Goal: Check status: Check status

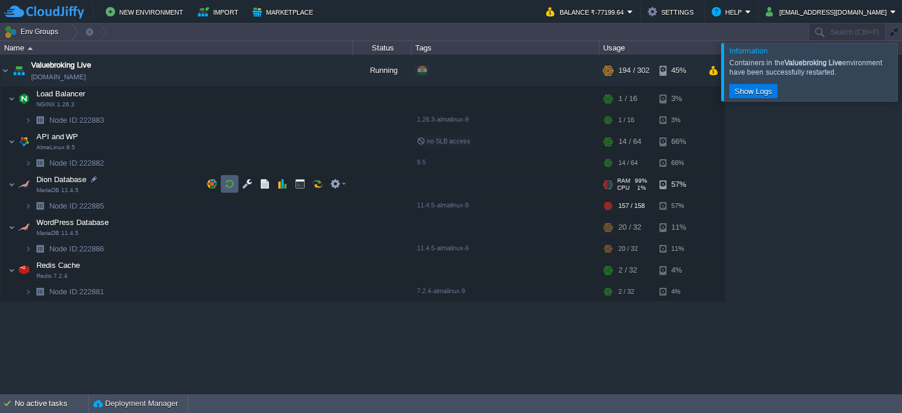
click at [224, 181] on button "button" at bounding box center [229, 183] width 11 height 11
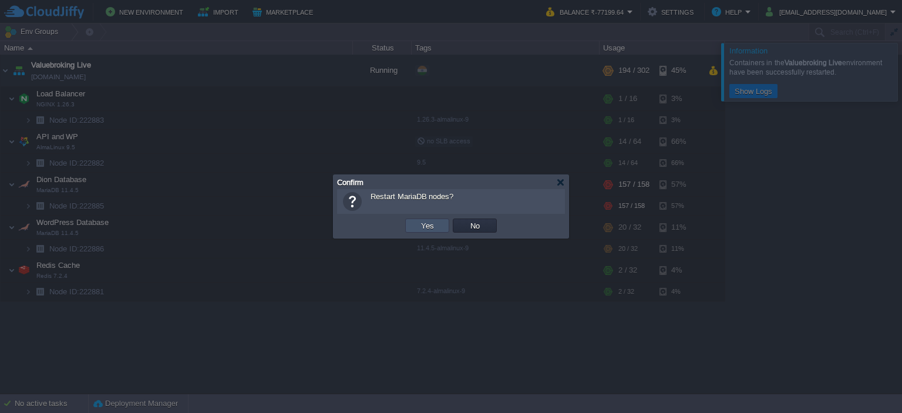
click at [420, 226] on button "Yes" at bounding box center [427, 225] width 20 height 11
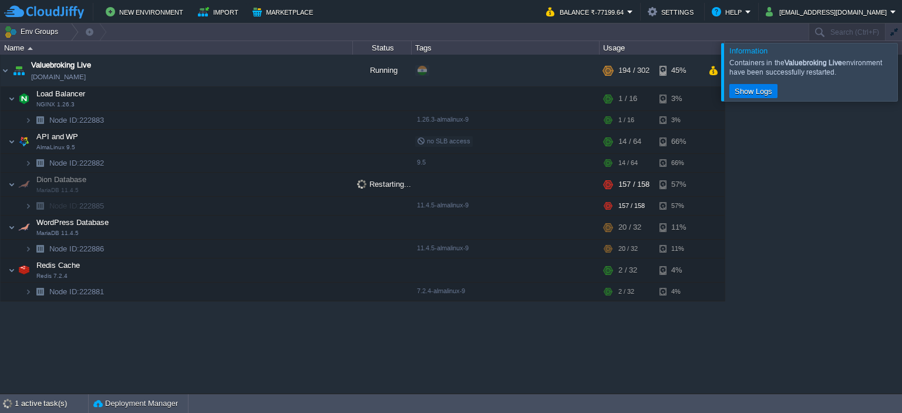
click at [901, 73] on div at bounding box center [916, 72] width 0 height 58
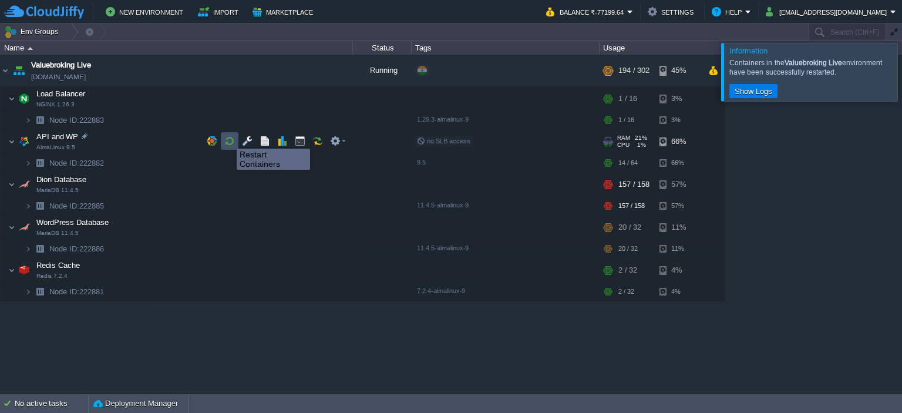
click at [228, 138] on button "button" at bounding box center [229, 141] width 11 height 11
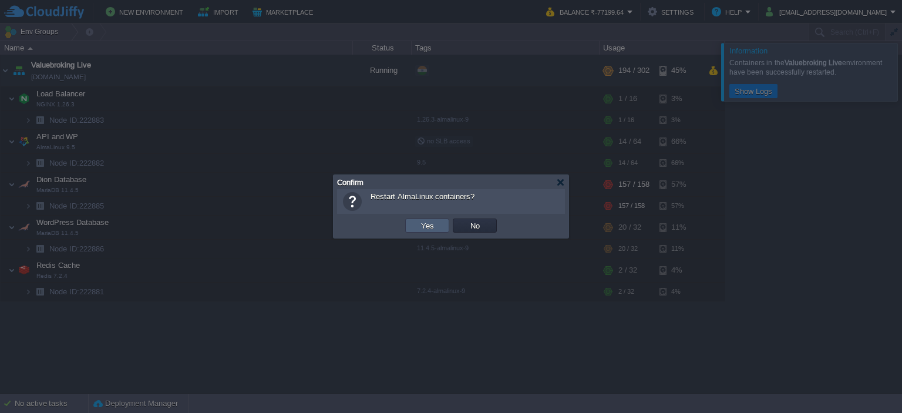
click at [419, 224] on button "Yes" at bounding box center [427, 225] width 20 height 11
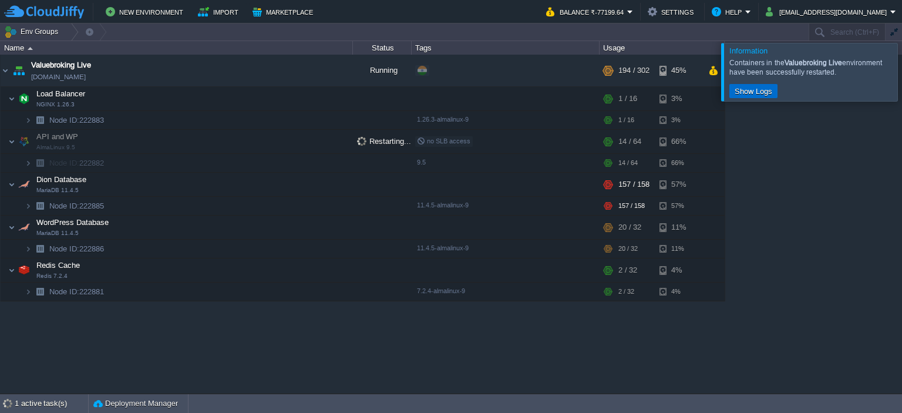
click at [751, 94] on button "Show Logs" at bounding box center [753, 91] width 45 height 11
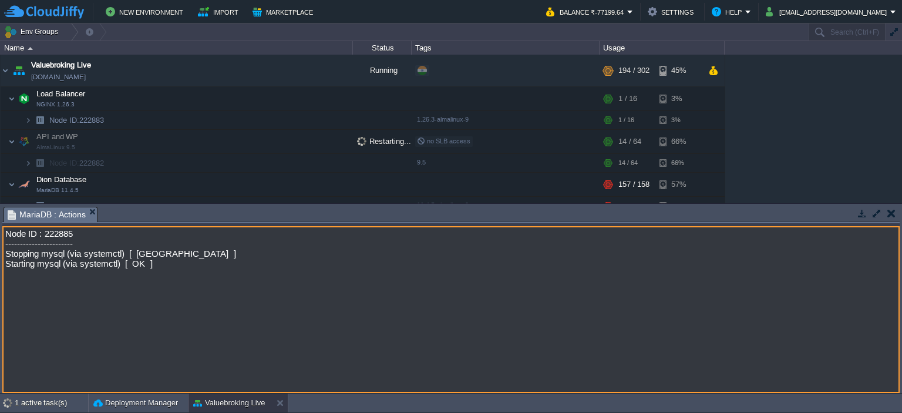
click at [148, 300] on textarea "Node ID : 222885 ----------------------- Stopping mysql (via systemctl) [ [GEOG…" at bounding box center [450, 309] width 897 height 167
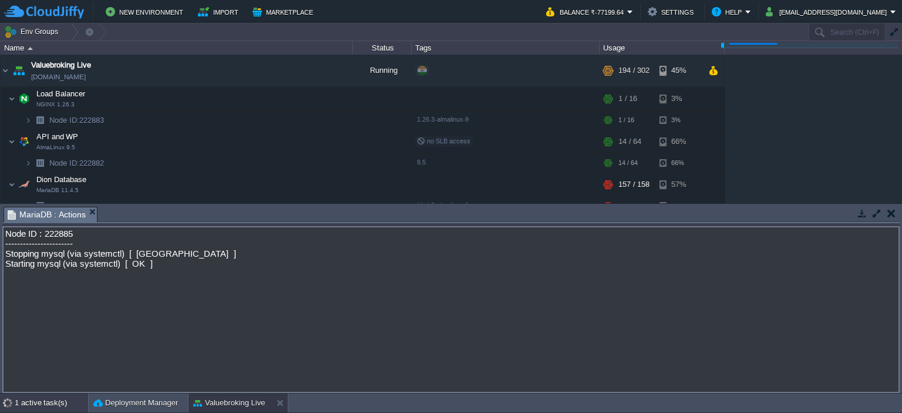
click at [42, 404] on div "1 active task(s)" at bounding box center [51, 402] width 73 height 19
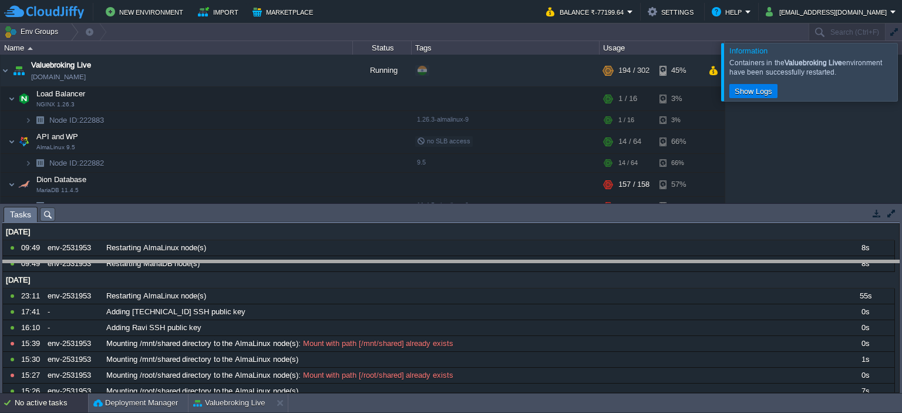
drag, startPoint x: 301, startPoint y: 206, endPoint x: 299, endPoint y: 286, distance: 79.8
click at [299, 286] on body "New Environment Import Marketplace Bonus ₹0.00 Upgrade Account Balance ₹-77199.…" at bounding box center [451, 206] width 902 height 413
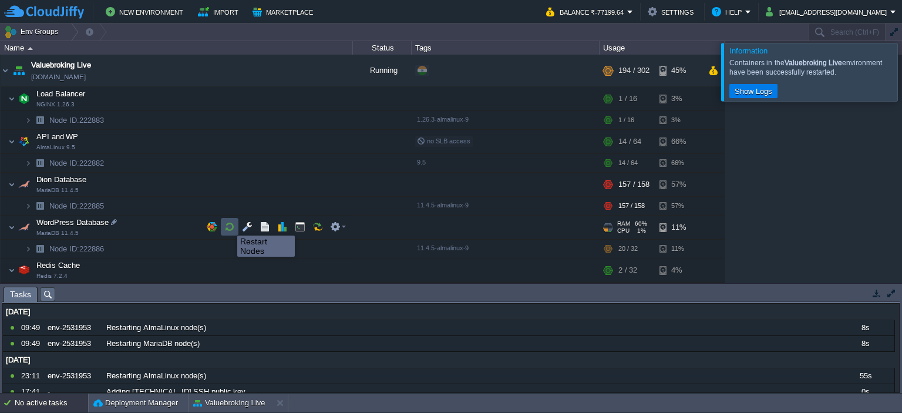
click at [228, 225] on button "button" at bounding box center [229, 226] width 11 height 11
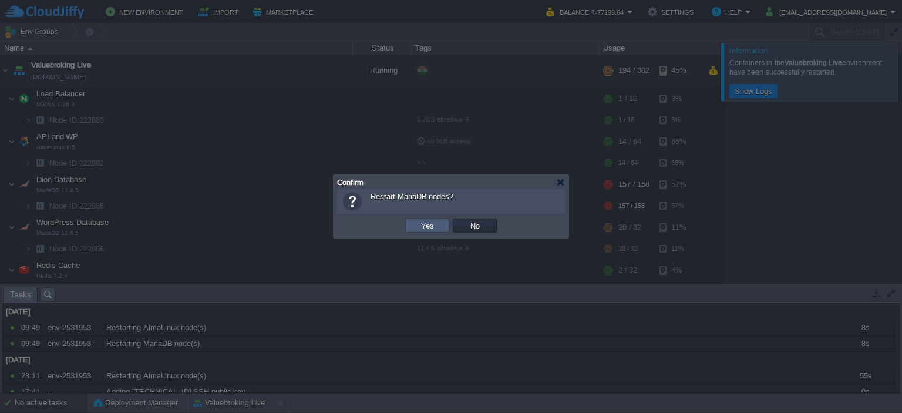
click at [430, 227] on button "Yes" at bounding box center [427, 225] width 20 height 11
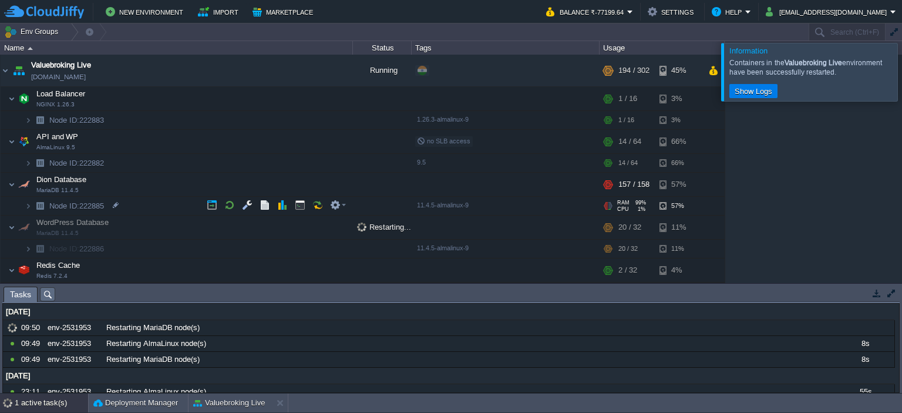
scroll to position [16, 0]
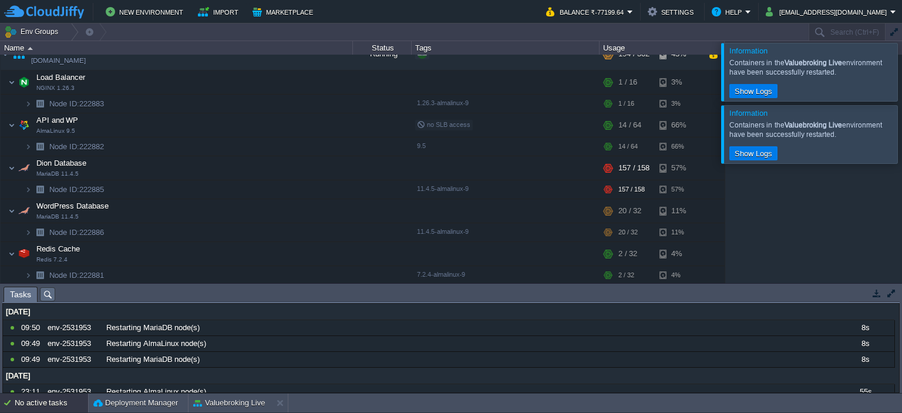
click at [901, 137] on div at bounding box center [916, 134] width 0 height 58
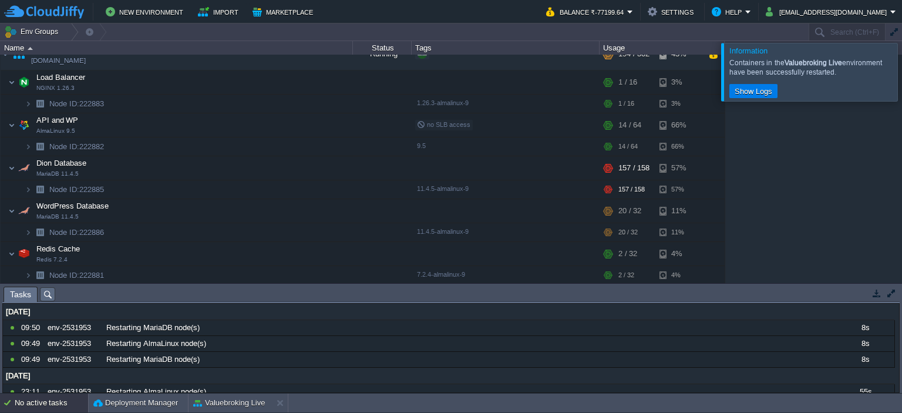
click at [901, 76] on div at bounding box center [916, 72] width 0 height 58
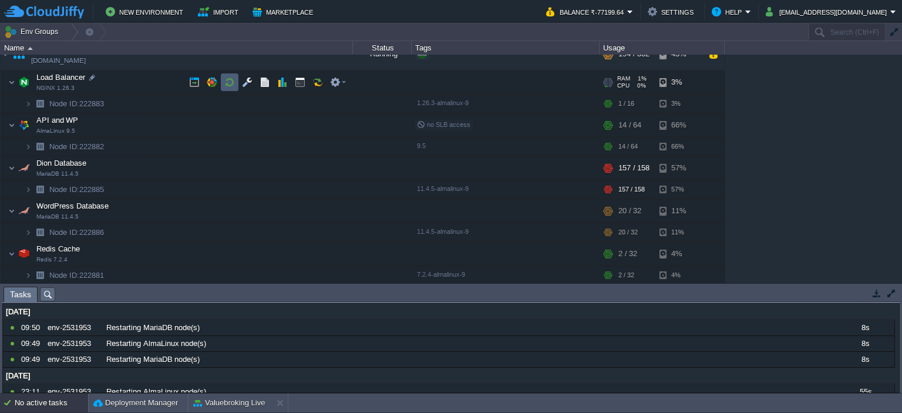
click at [229, 77] on button "button" at bounding box center [229, 82] width 11 height 11
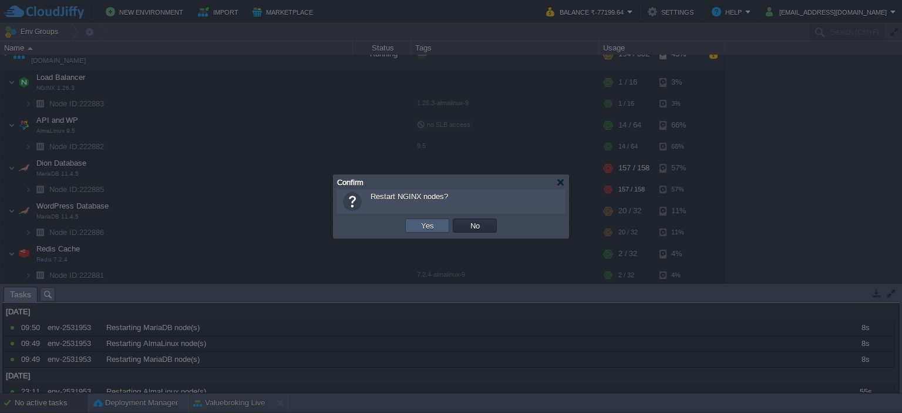
click at [437, 230] on td "Yes" at bounding box center [427, 225] width 44 height 14
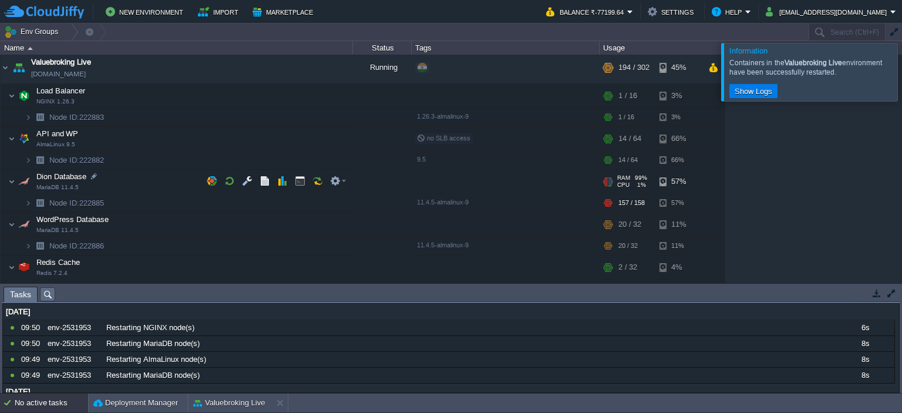
scroll to position [0, 0]
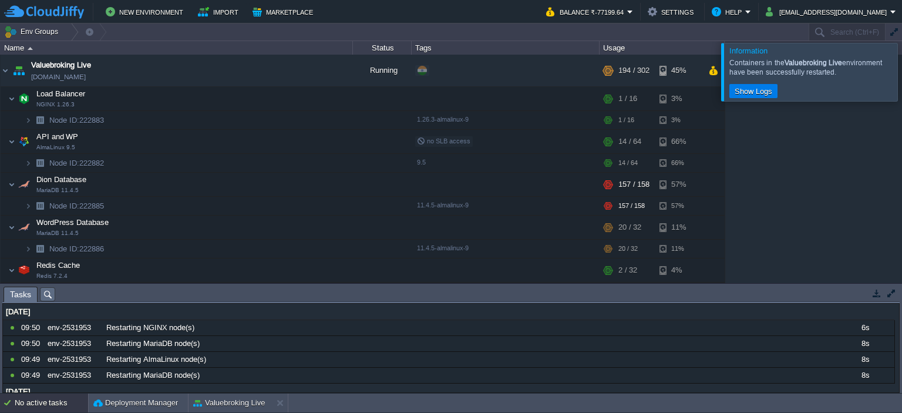
click at [901, 67] on div at bounding box center [916, 72] width 0 height 58
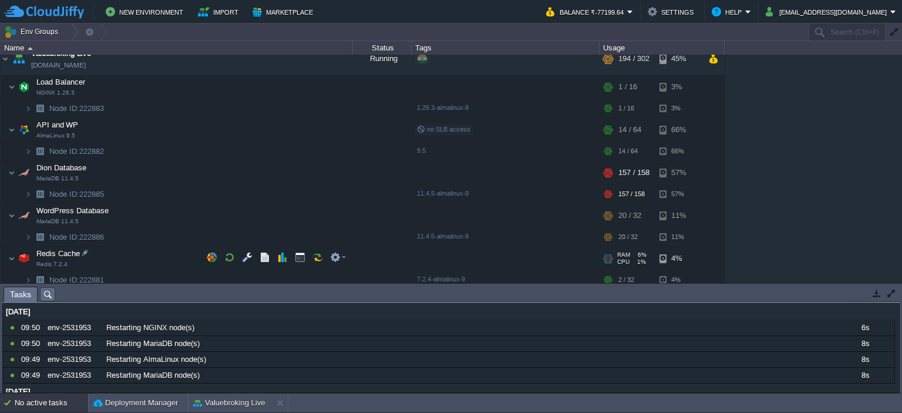
scroll to position [16, 0]
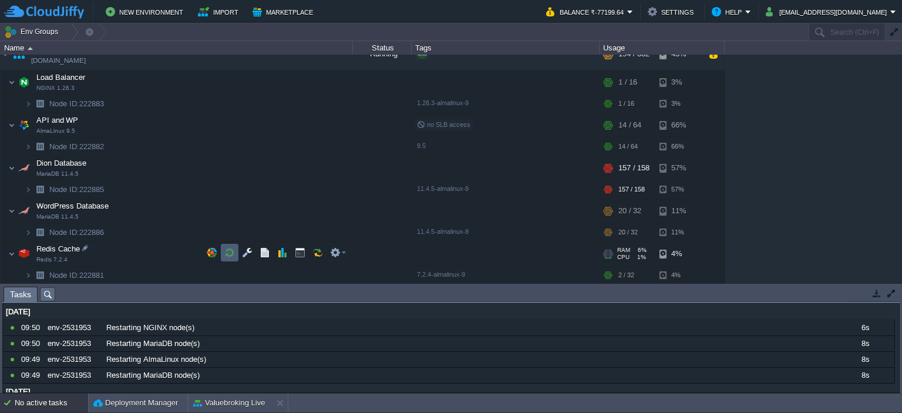
click at [228, 251] on button "button" at bounding box center [229, 252] width 11 height 11
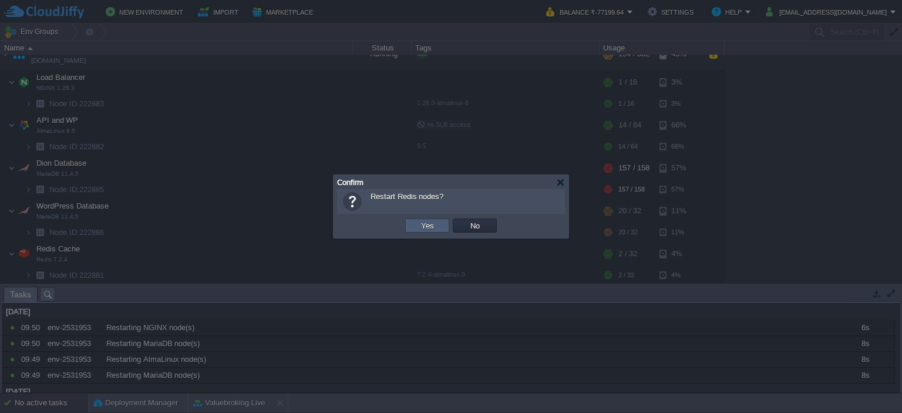
click at [409, 226] on td "Yes" at bounding box center [427, 225] width 44 height 14
